Goal: Task Accomplishment & Management: Manage account settings

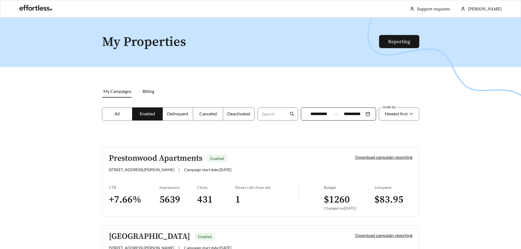
click at [125, 113] on label "All" at bounding box center [117, 114] width 31 height 13
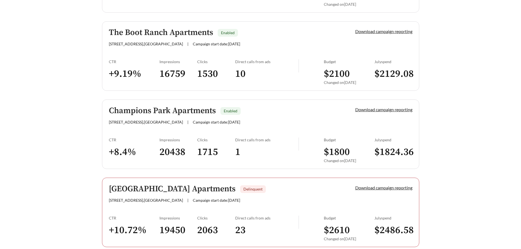
scroll to position [943, 0]
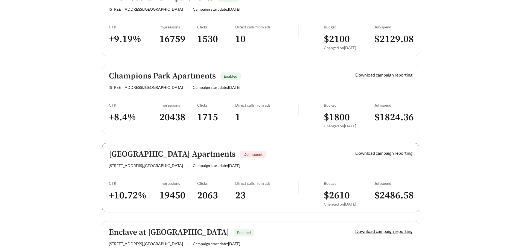
click at [160, 152] on h5 "[GEOGRAPHIC_DATA] Apartments" at bounding box center [172, 154] width 127 height 9
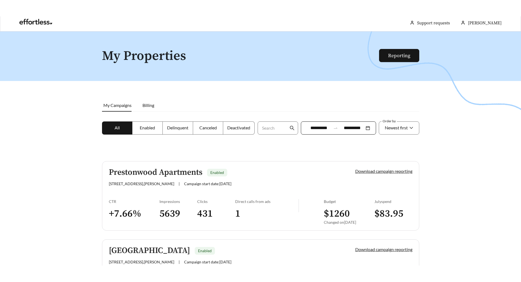
scroll to position [0, 0]
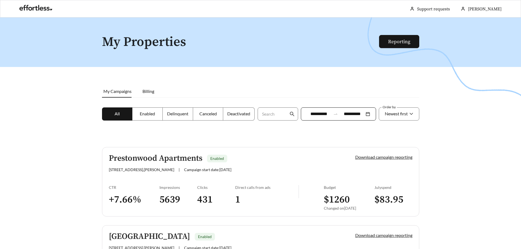
click at [179, 116] on label "Delinquent" at bounding box center [178, 114] width 30 height 13
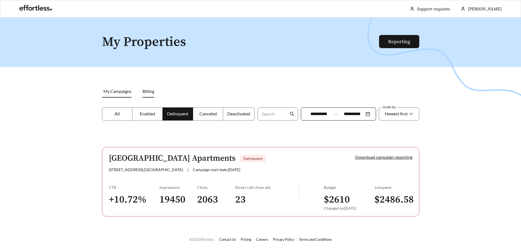
click at [150, 91] on span "Billing" at bounding box center [149, 91] width 12 height 5
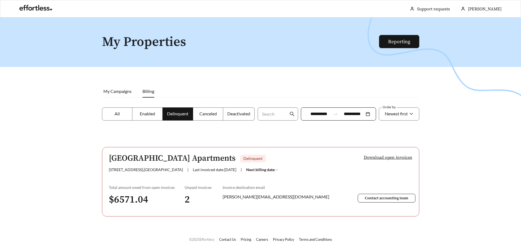
click at [389, 157] on span "Download open invoices" at bounding box center [388, 157] width 48 height 7
